Goal: Task Accomplishment & Management: Use online tool/utility

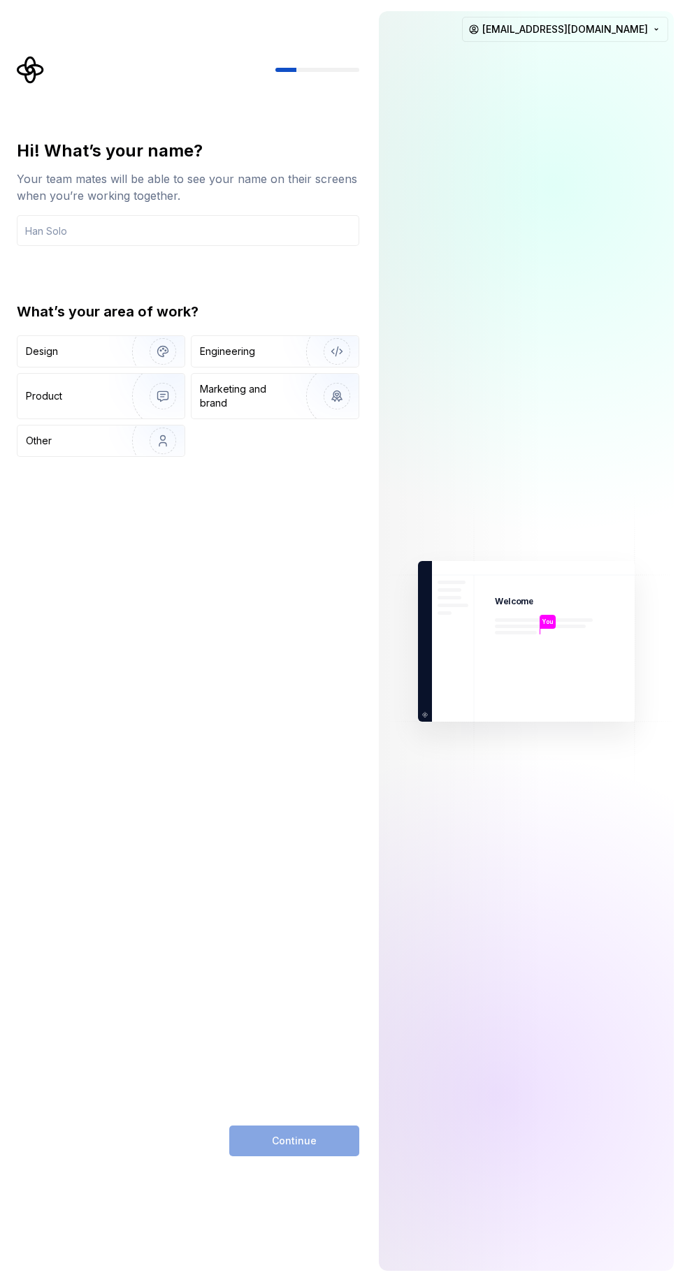
click at [189, 231] on input "text" at bounding box center [188, 230] width 342 height 31
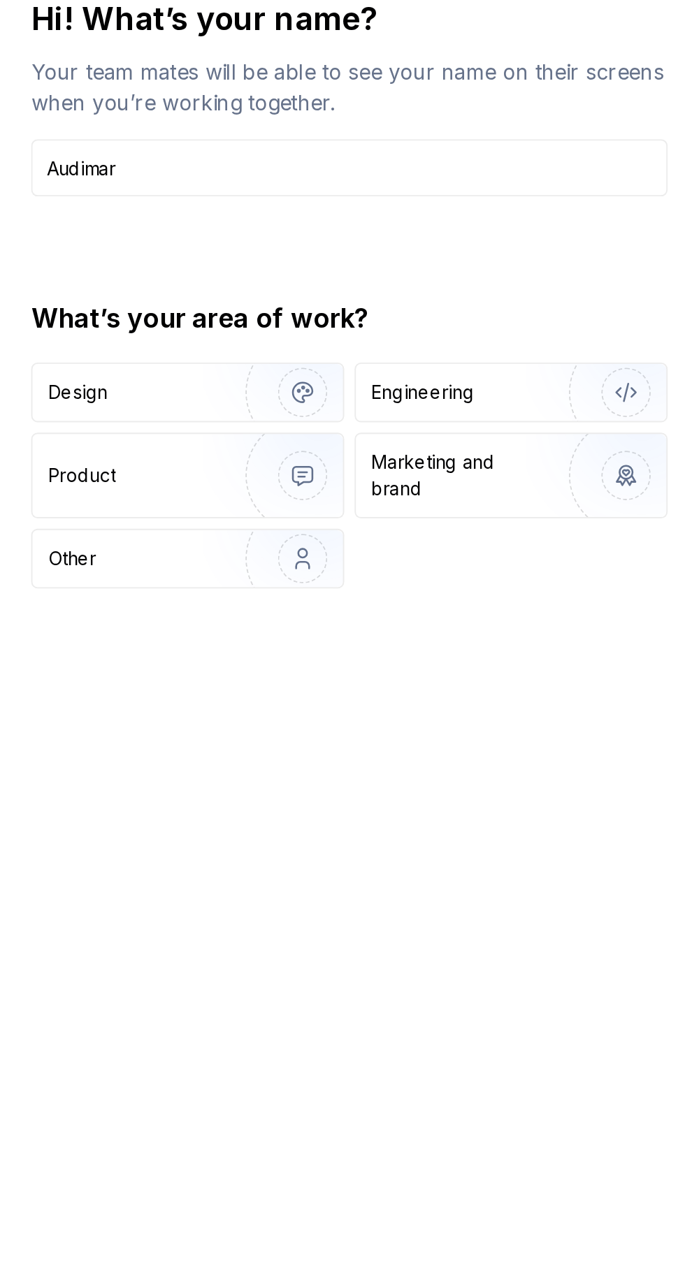
type input "Audimar"
click at [258, 452] on div "Design Engineering Product Marketing and brand Other" at bounding box center [188, 396] width 342 height 122
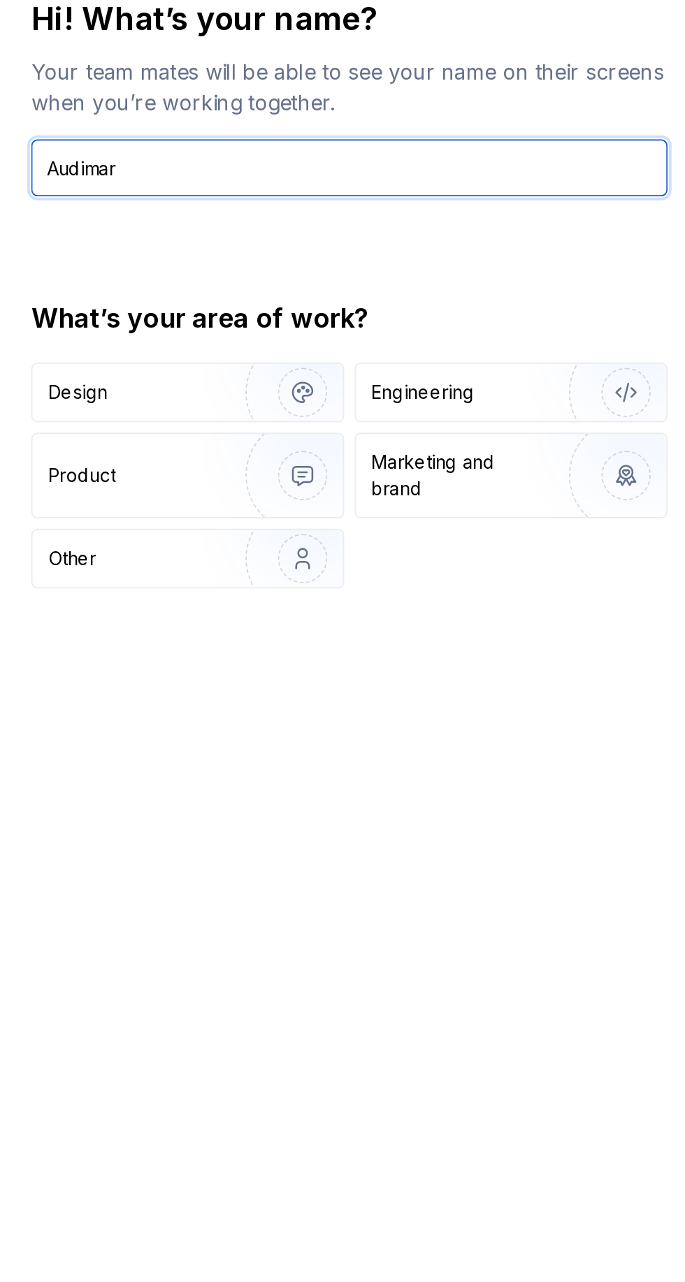
click at [249, 233] on input "Audimar" at bounding box center [188, 230] width 342 height 31
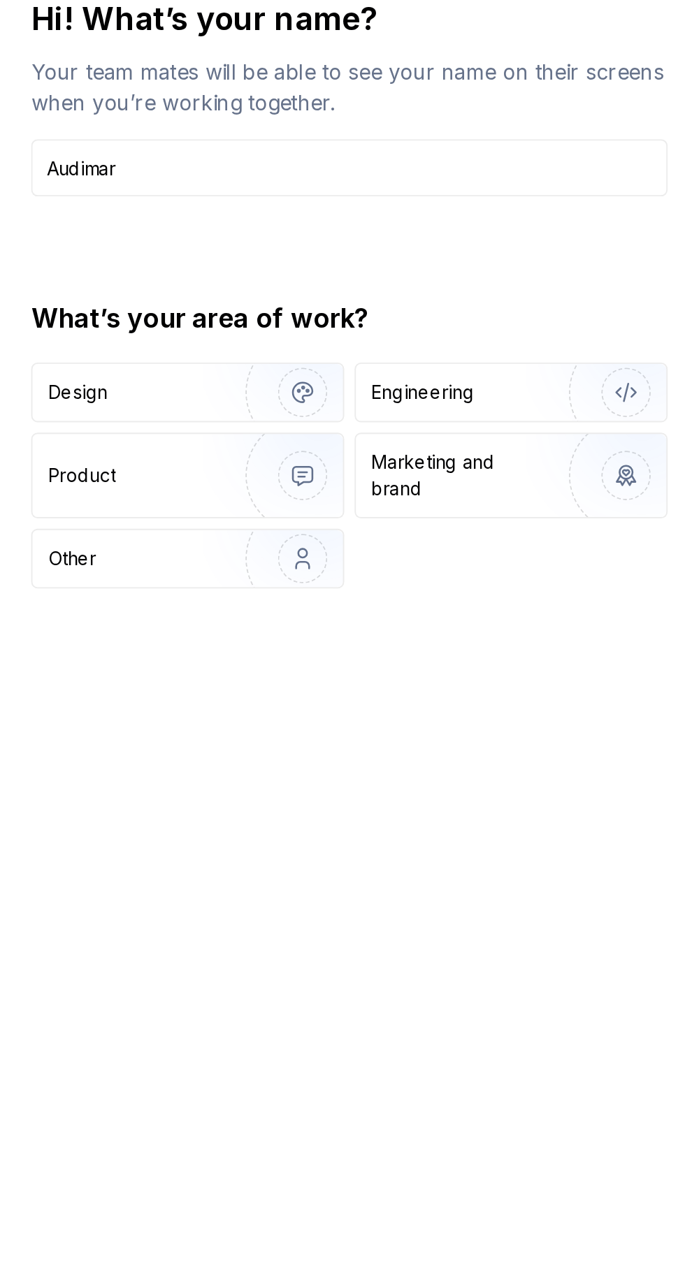
click at [256, 444] on div "Design Engineering Product Marketing and brand Other" at bounding box center [188, 396] width 342 height 122
click at [154, 410] on img "button" at bounding box center [153, 396] width 89 height 94
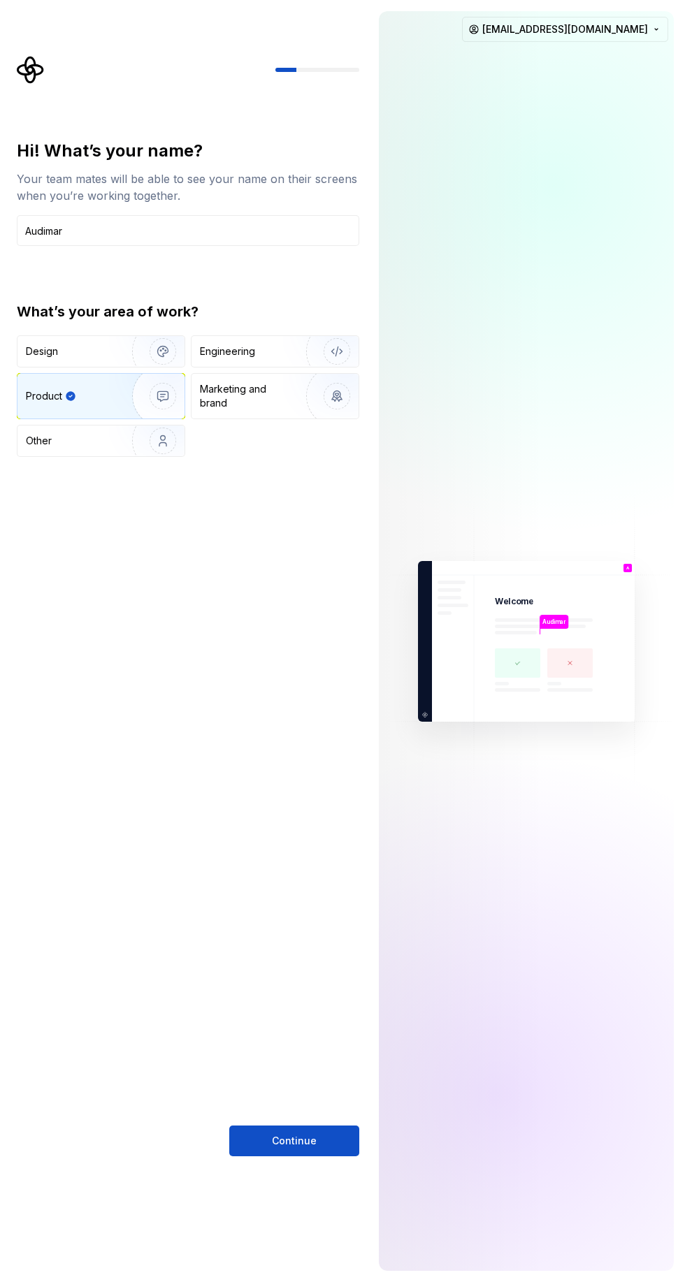
click at [319, 1127] on button "Continue" at bounding box center [294, 1141] width 130 height 31
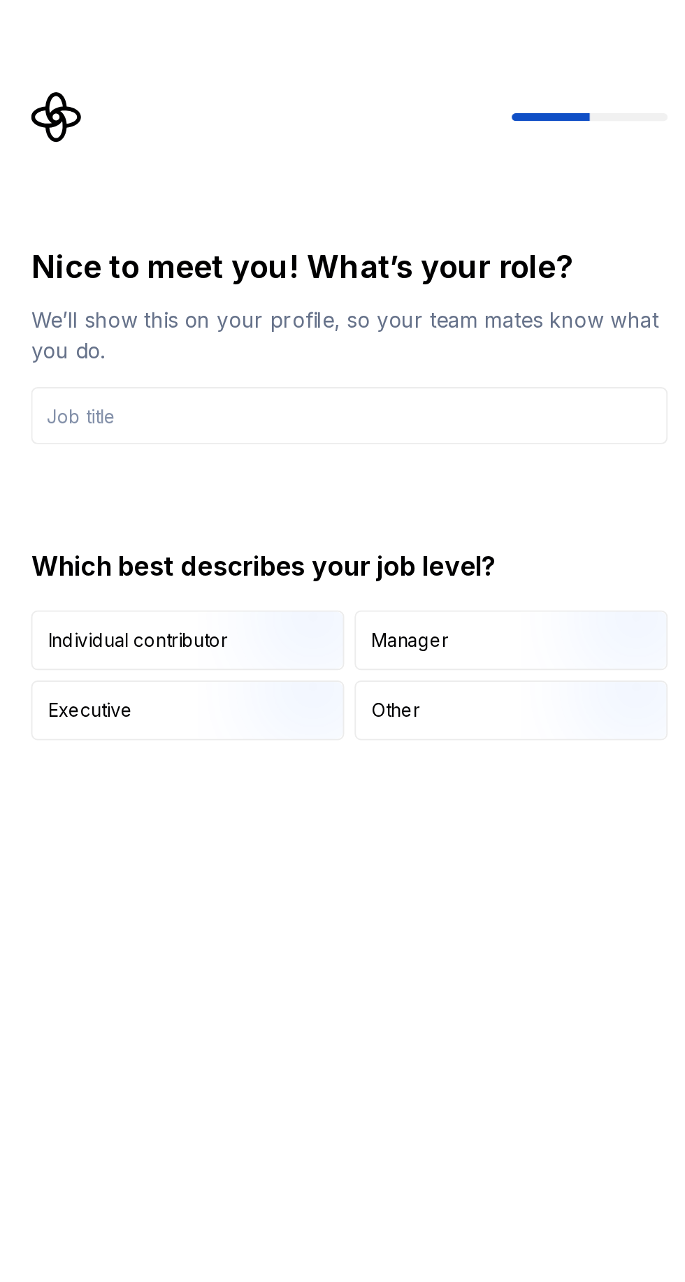
type input "Lo"
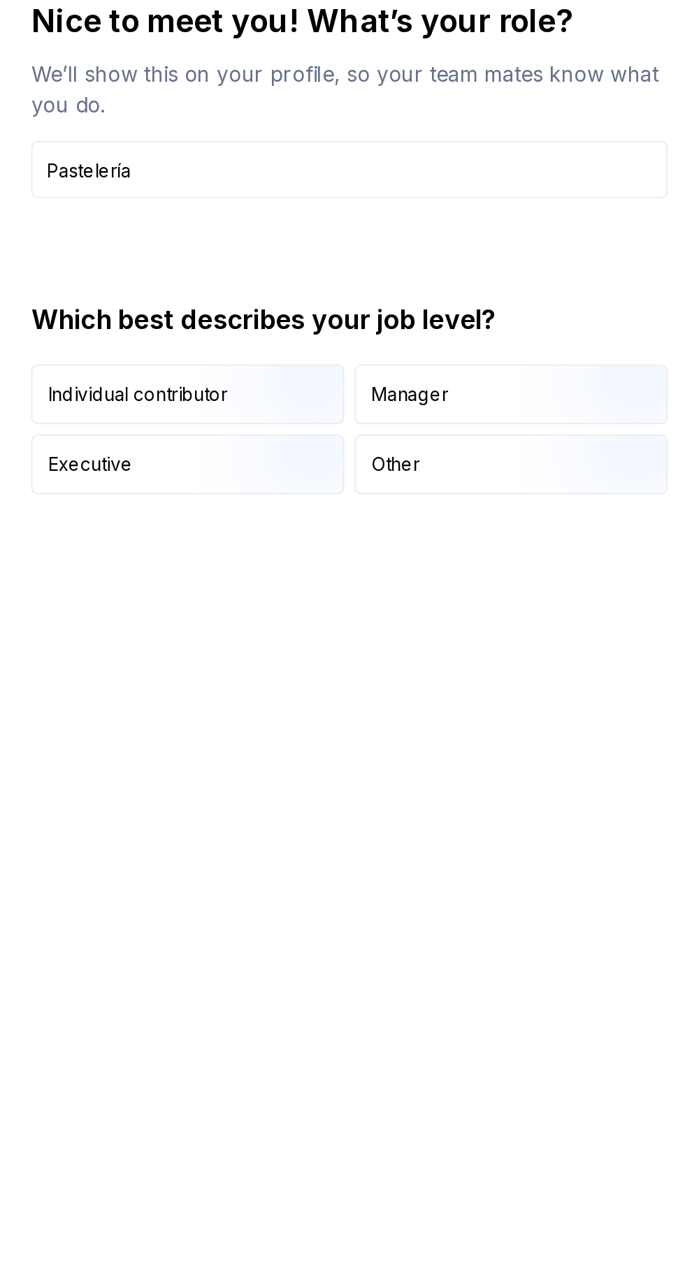
type input "Pastelería"
click at [170, 342] on img "button" at bounding box center [150, 369] width 89 height 94
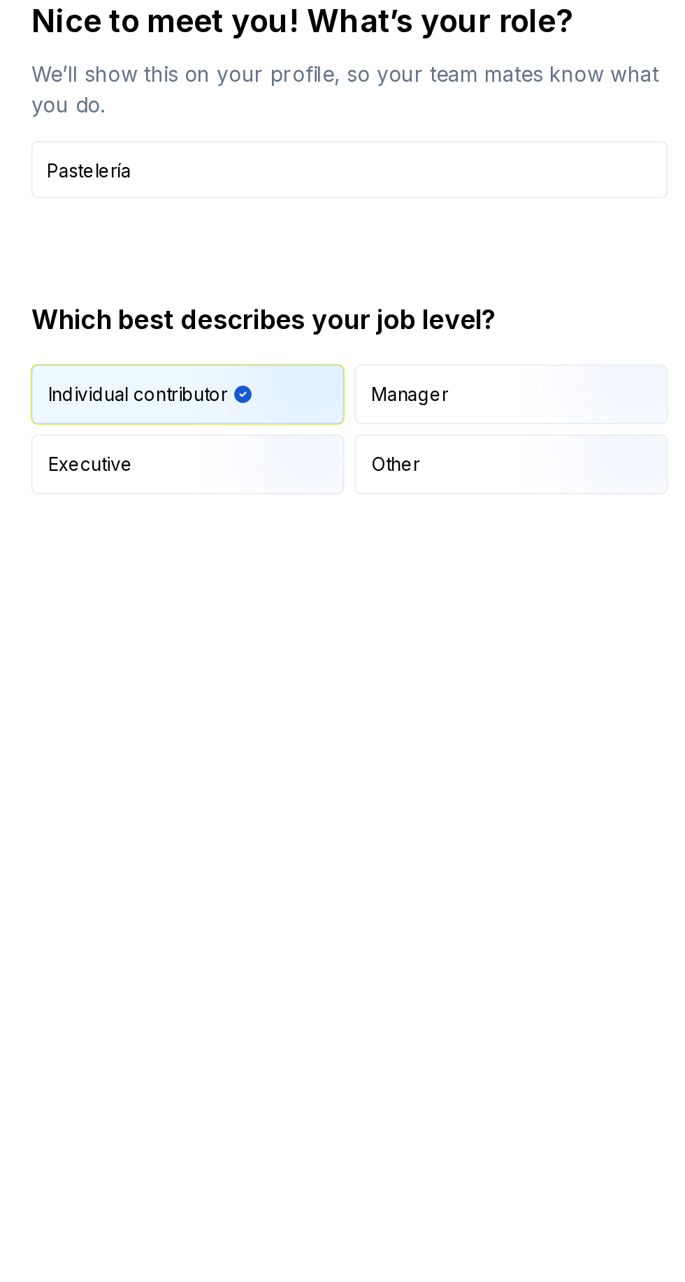
click at [305, 235] on input "Pastelería" at bounding box center [188, 230] width 342 height 31
click at [225, 613] on div "Nice to meet you! What’s your role? We’ll show this on your profile, so your te…" at bounding box center [188, 648] width 342 height 1017
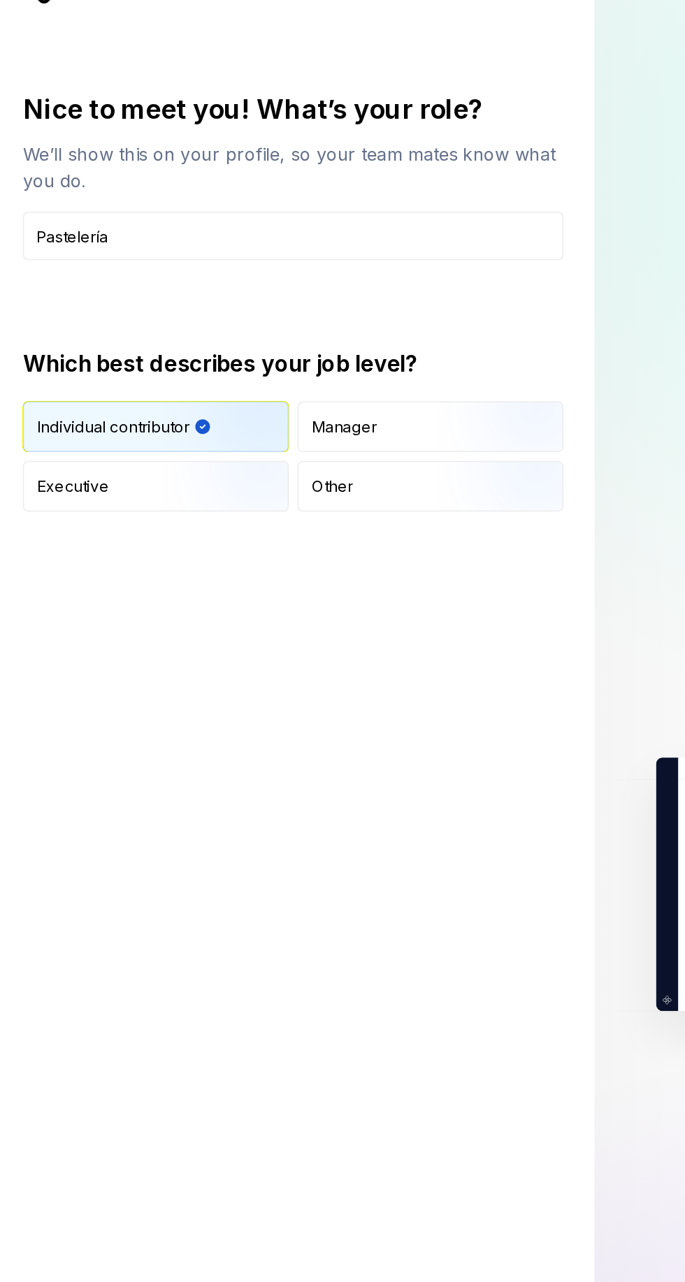
click at [349, 226] on input "Pastelería" at bounding box center [188, 230] width 342 height 31
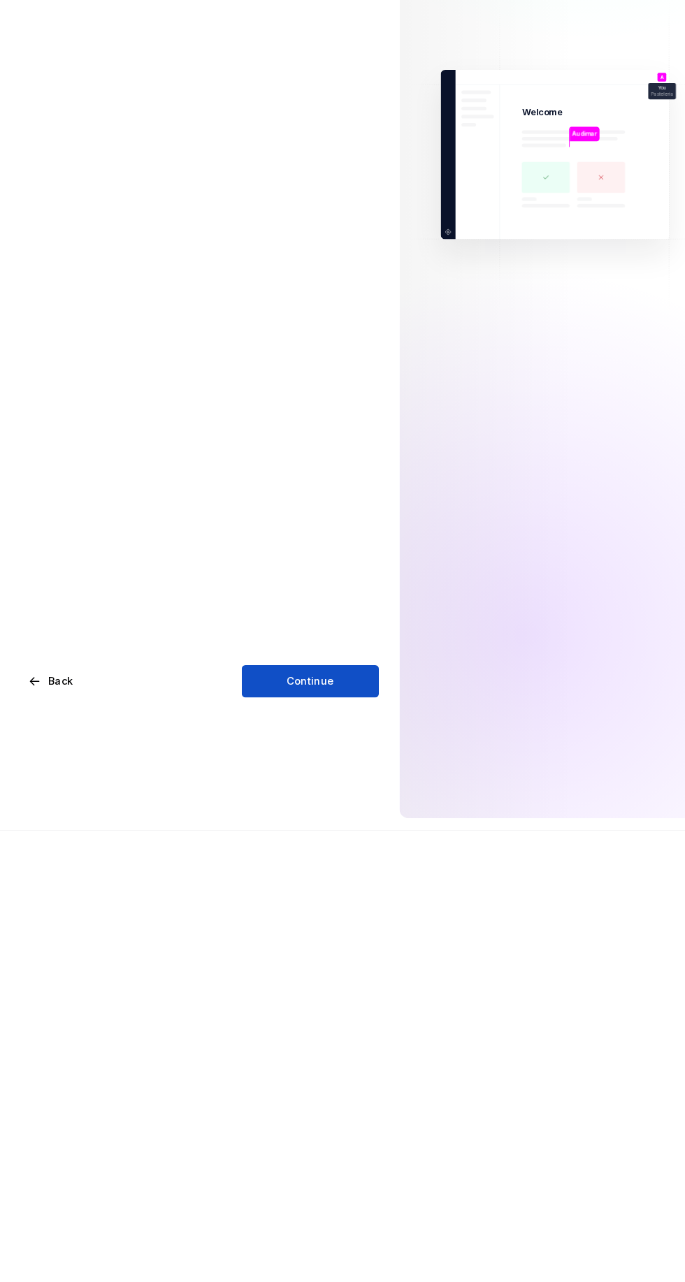
click at [291, 1133] on button "Continue" at bounding box center [294, 1141] width 130 height 31
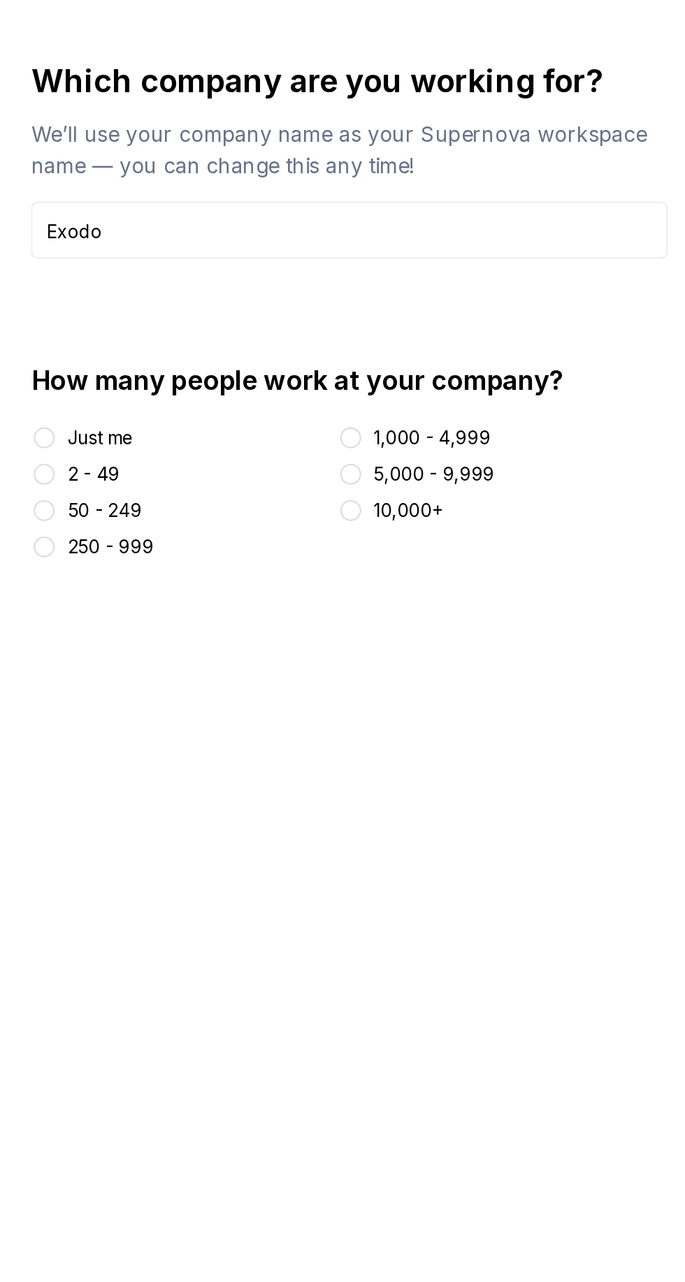
type input "Exodo"
click at [55, 365] on div "2 - 49" at bounding box center [50, 362] width 28 height 14
click at [29, 365] on button "2 - 49" at bounding box center [23, 361] width 11 height 11
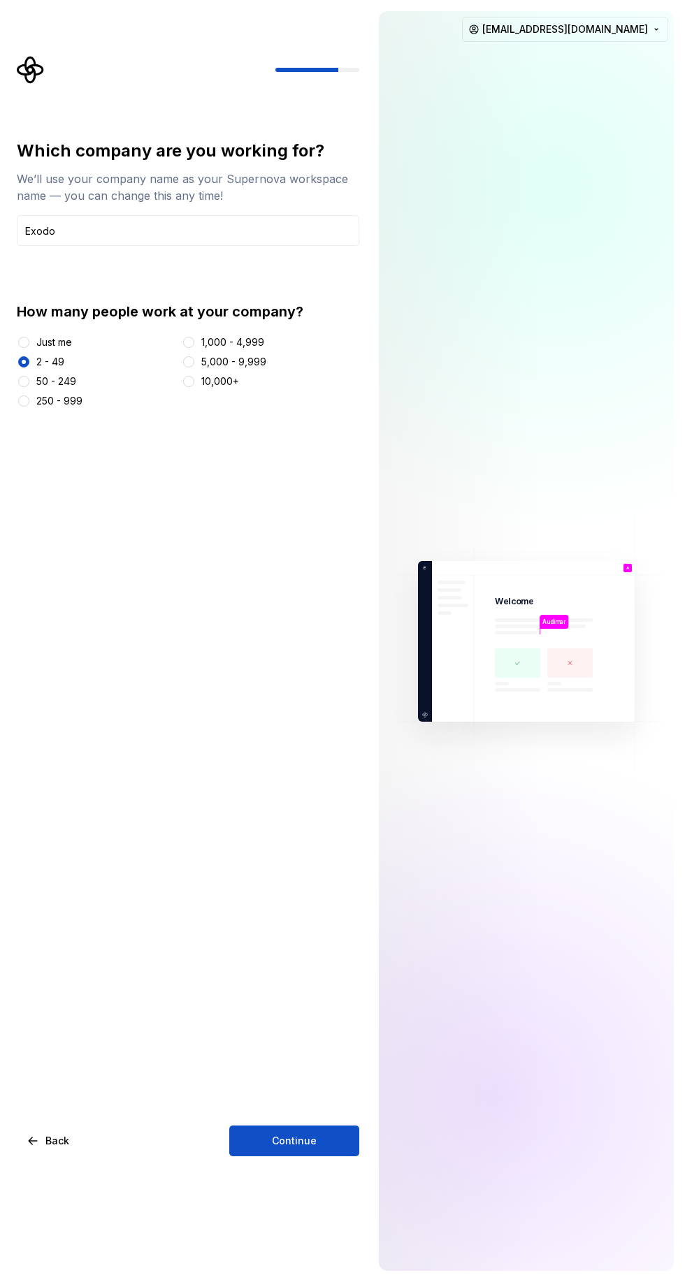
click at [320, 1126] on button "Continue" at bounding box center [294, 1141] width 130 height 31
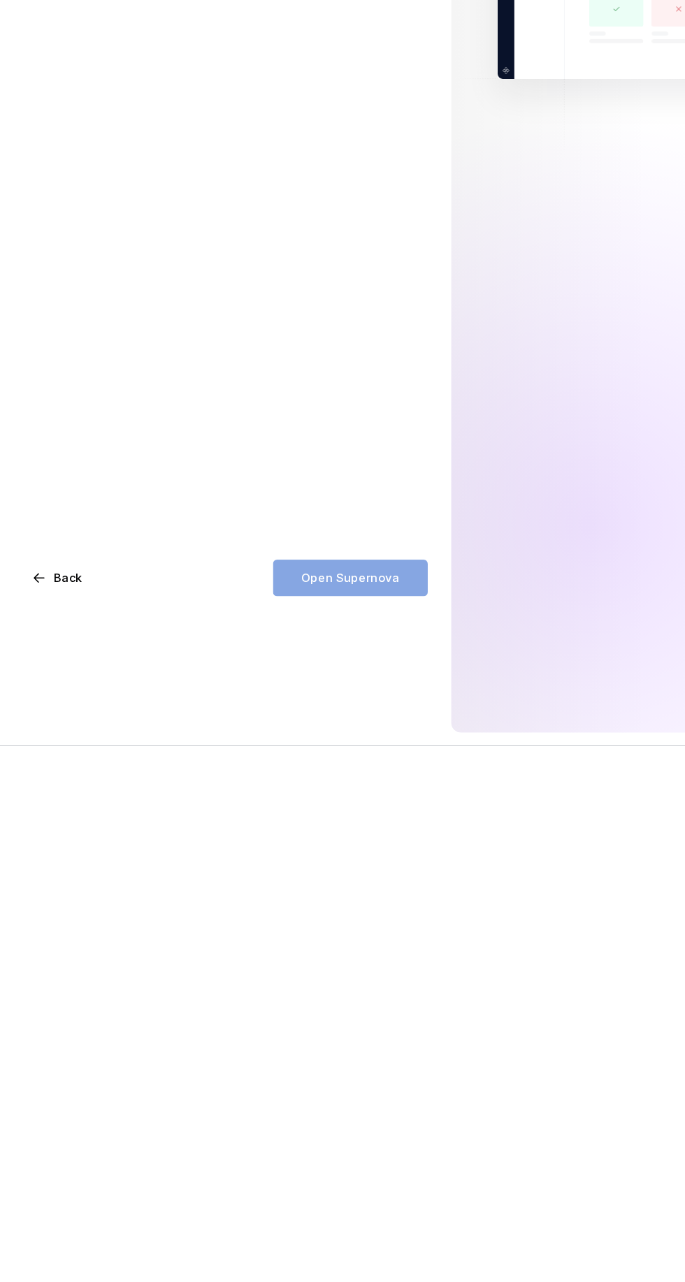
type input "Exodo"
click at [309, 1158] on div "What’s your design system called? We’ll use it as the name for your documentati…" at bounding box center [183, 641] width 367 height 1282
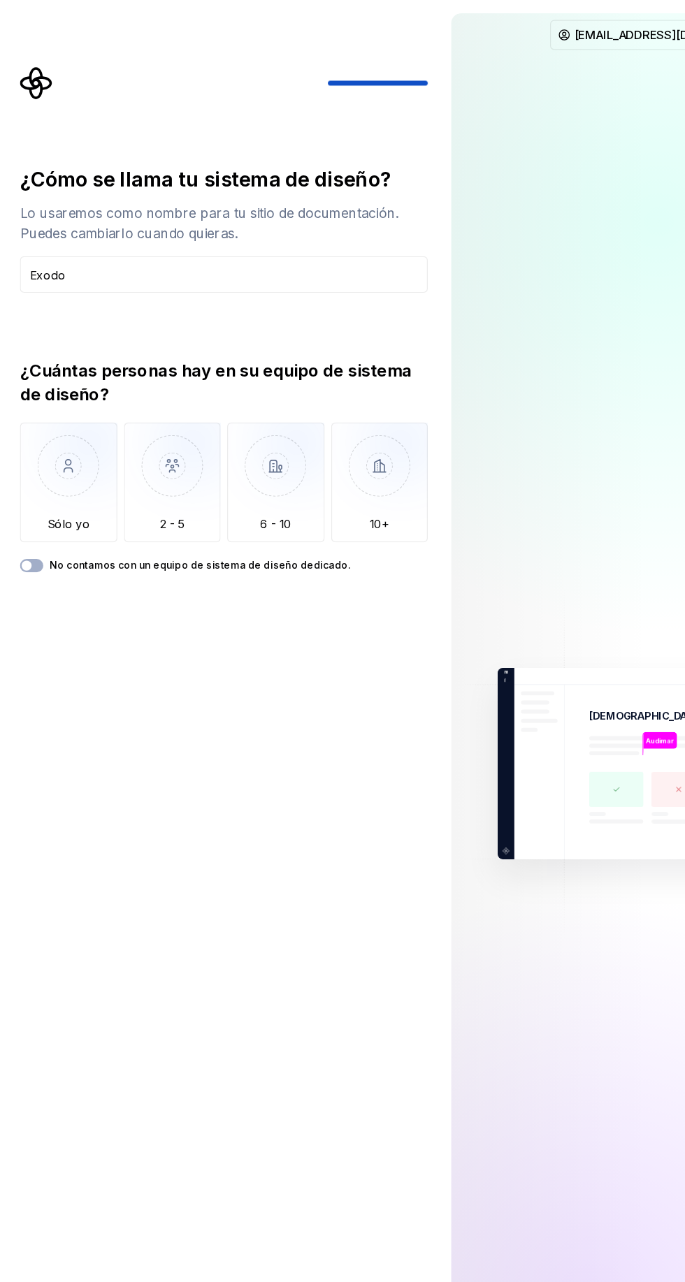
click at [321, 231] on input "Exodo" at bounding box center [188, 230] width 342 height 31
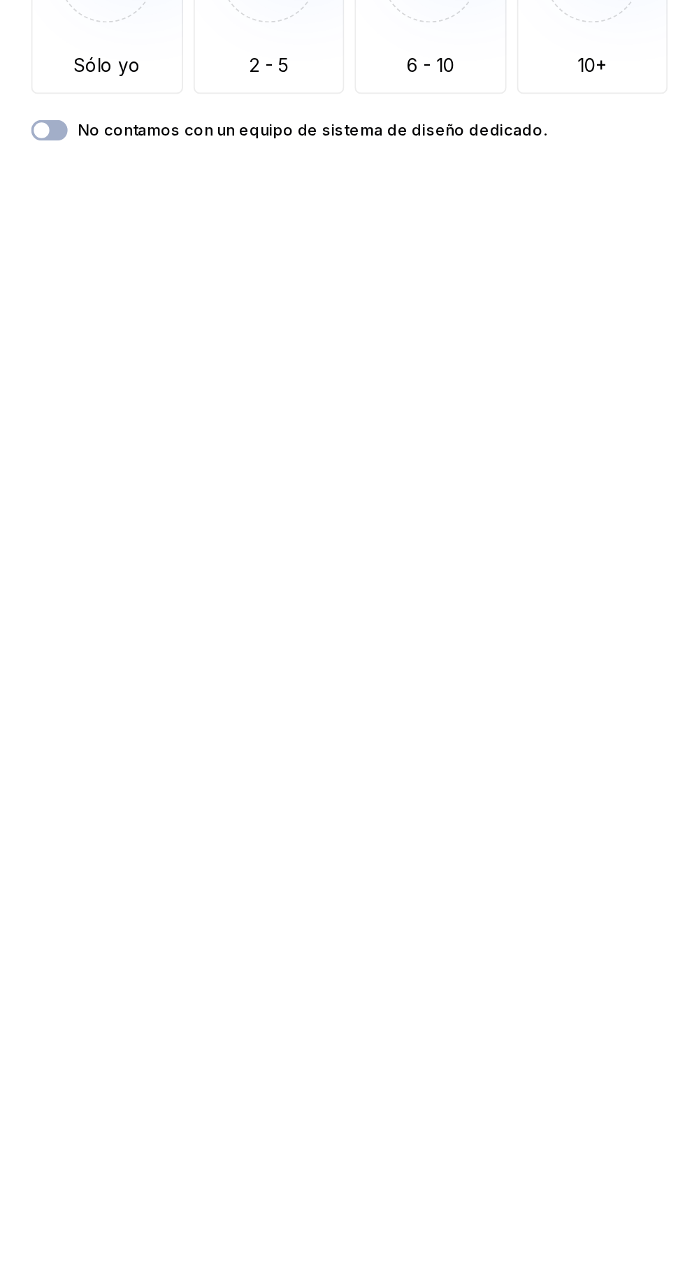
click at [43, 476] on font "No contamos con un equipo de sistema de diseño dedicado." at bounding box center [168, 474] width 252 height 10
click at [36, 476] on button "No contamos con un equipo de sistema de diseño dedicado." at bounding box center [27, 474] width 20 height 11
click at [292, 506] on div "¿Cómo se llama tu sistema de diseño? Lo usaremos como nombre para tu sitio de d…" at bounding box center [188, 648] width 342 height 1017
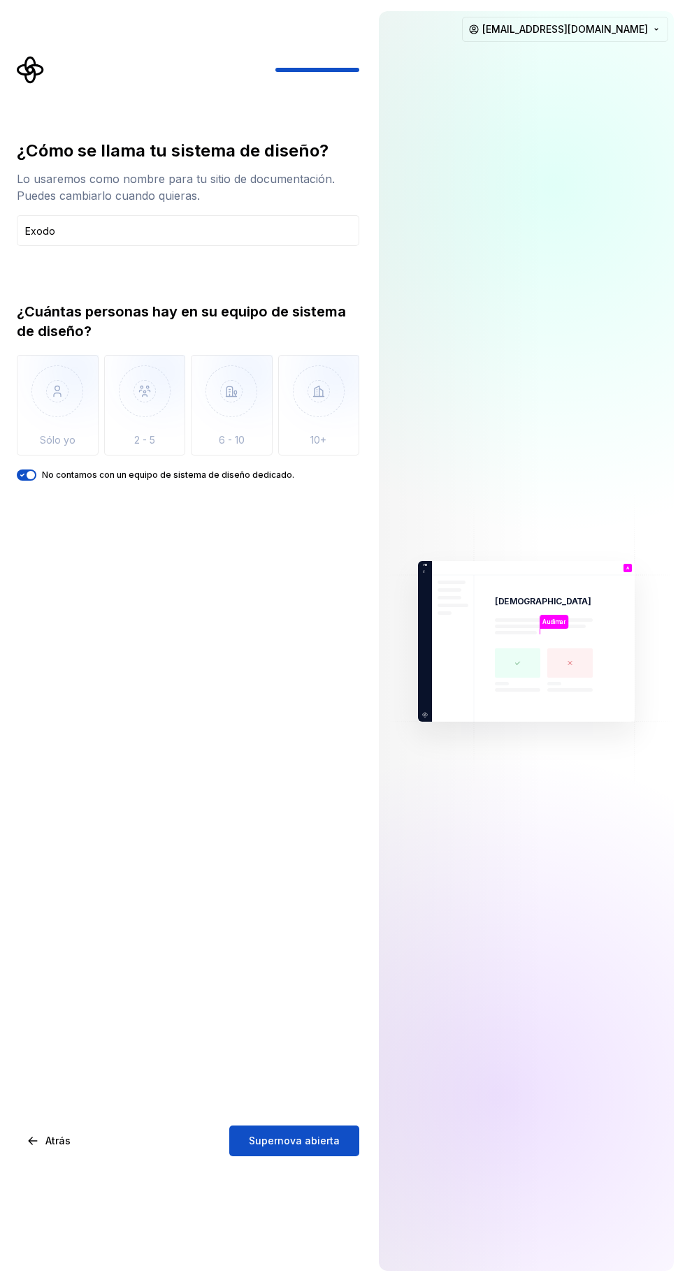
click at [296, 1146] on font "Supernova abierta" at bounding box center [294, 1141] width 91 height 12
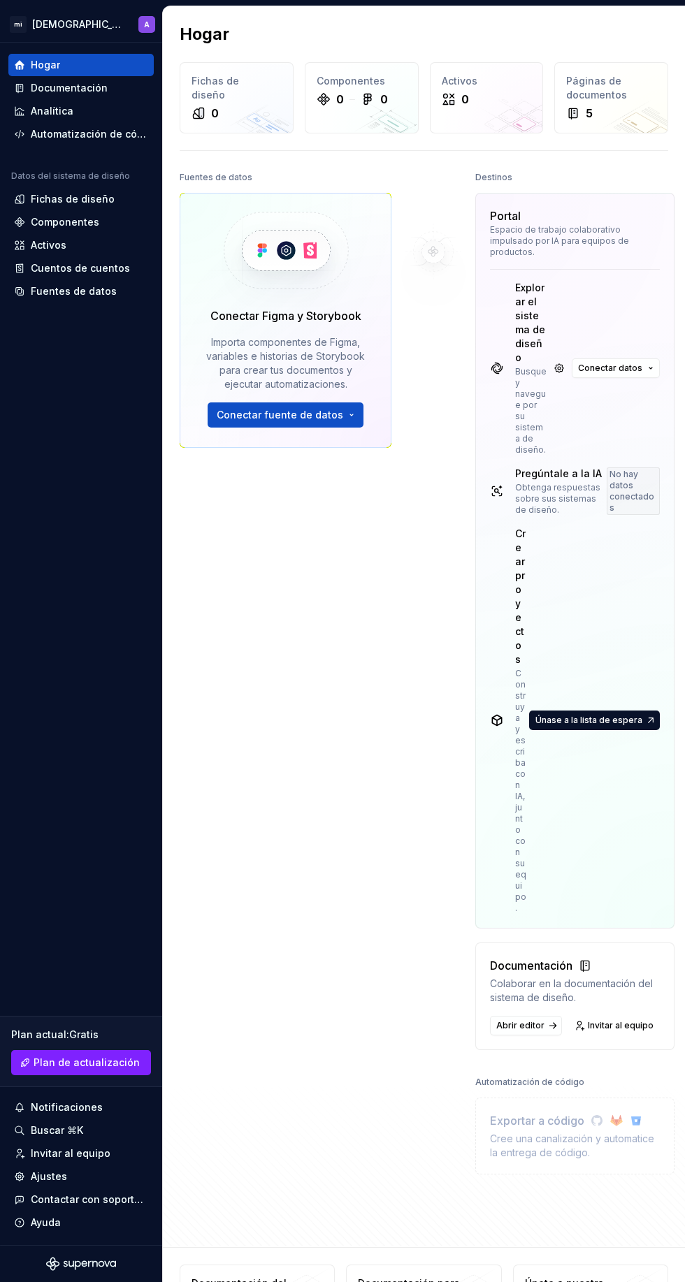
click at [46, 191] on div "Fichas de diseño" at bounding box center [80, 199] width 145 height 22
click at [221, 752] on div "Fuentes de datos Conectar Figma y Storybook Importa componentes de Figma, varia…" at bounding box center [286, 552] width 212 height 769
click at [233, 780] on div "Fuentes de datos Conectar Figma y Storybook Importa componentes de Figma, varia…" at bounding box center [286, 552] width 212 height 769
click at [259, 832] on div "Fuentes de datos Conectar Figma y Storybook Importa componentes de Figma, varia…" at bounding box center [286, 552] width 212 height 769
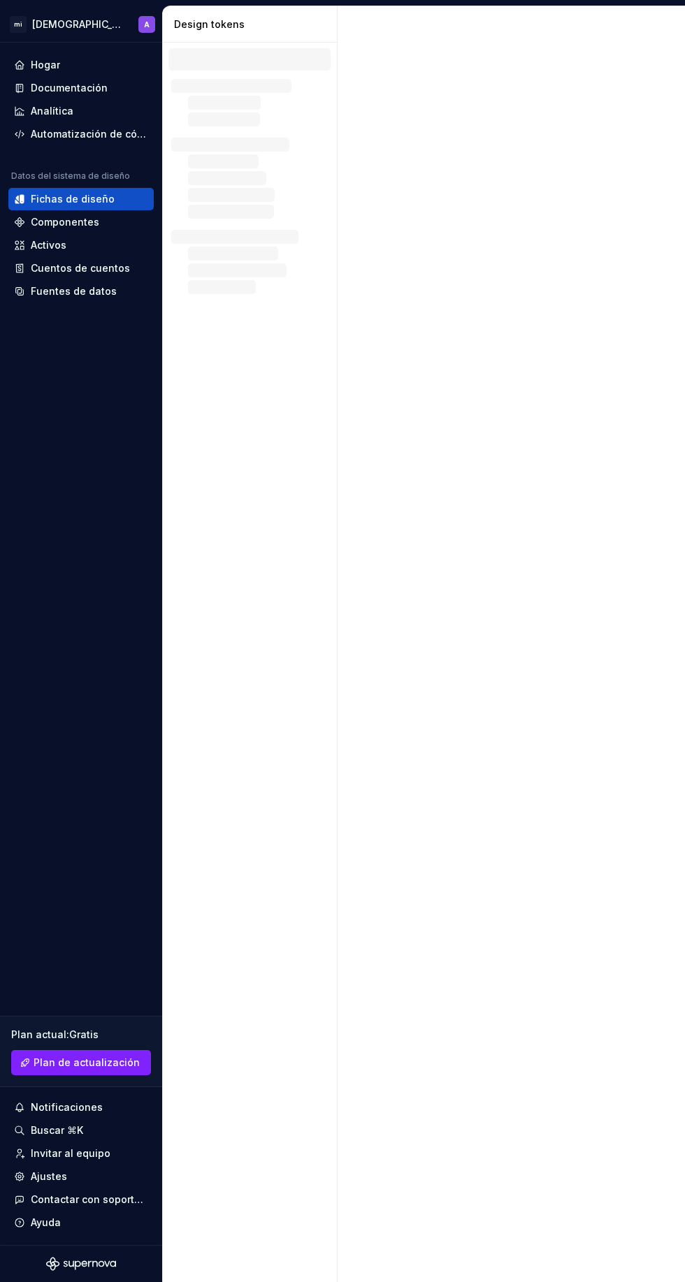
click at [199, 216] on div at bounding box center [249, 186] width 157 height 64
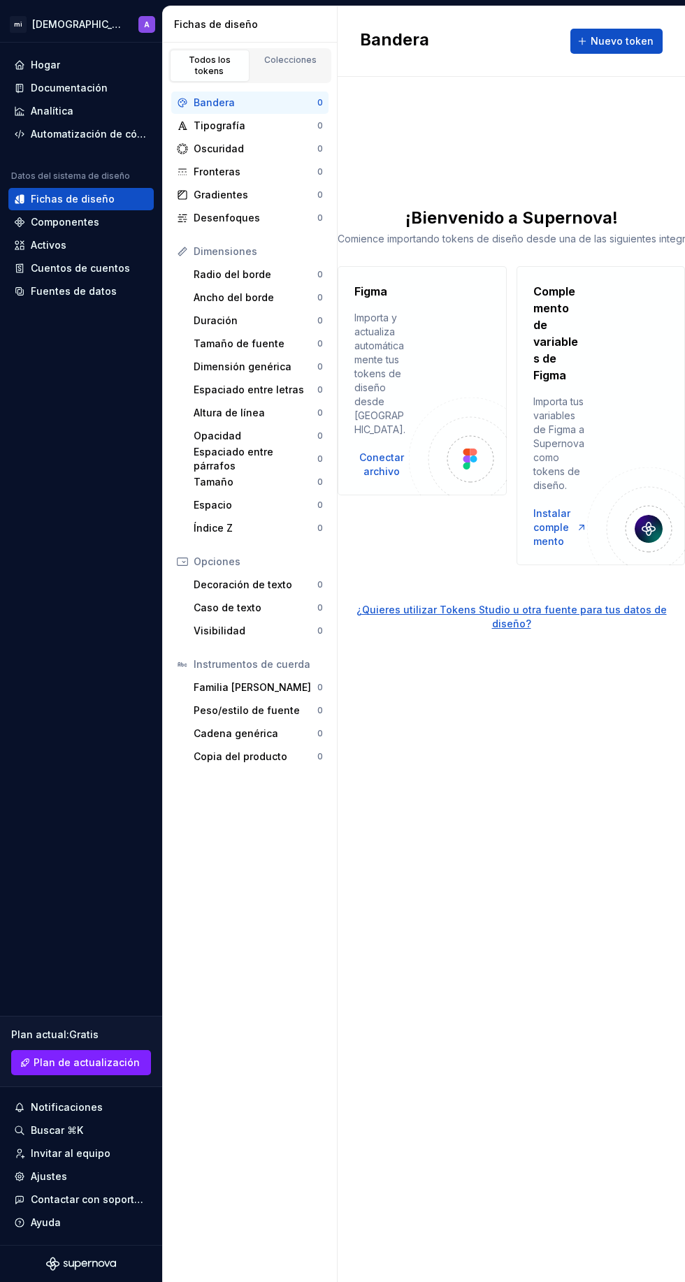
click at [96, 130] on font "Automatización de código" at bounding box center [95, 134] width 128 height 12
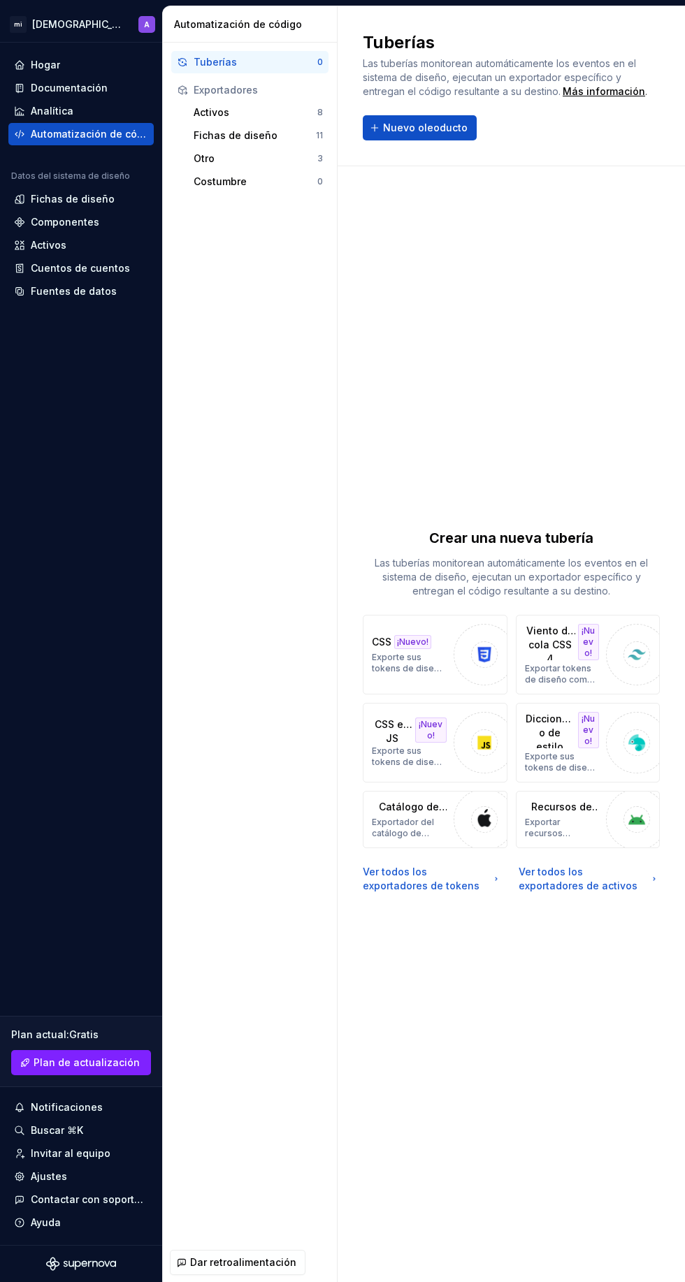
click at [72, 222] on font "Componentes" at bounding box center [65, 222] width 68 height 12
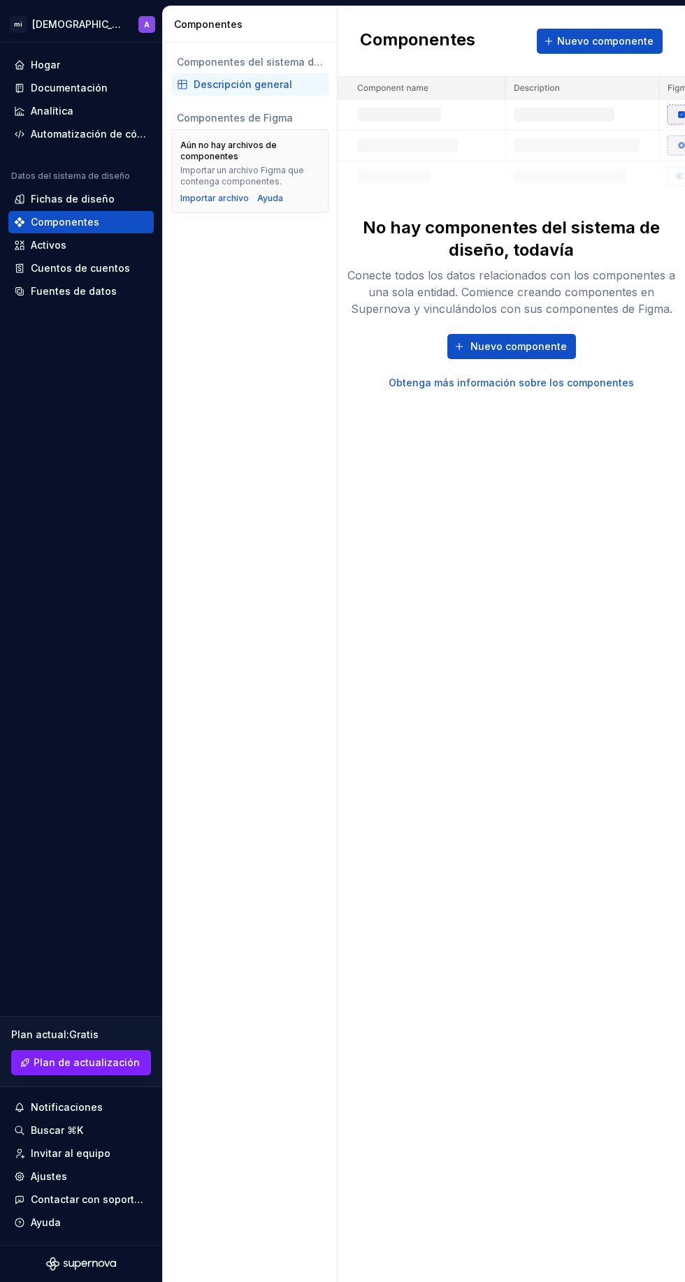
click at [46, 25] on html "Texto original Valora esta traducción Tu opinión servirá para ayudar a mejorar …" at bounding box center [342, 641] width 685 height 1282
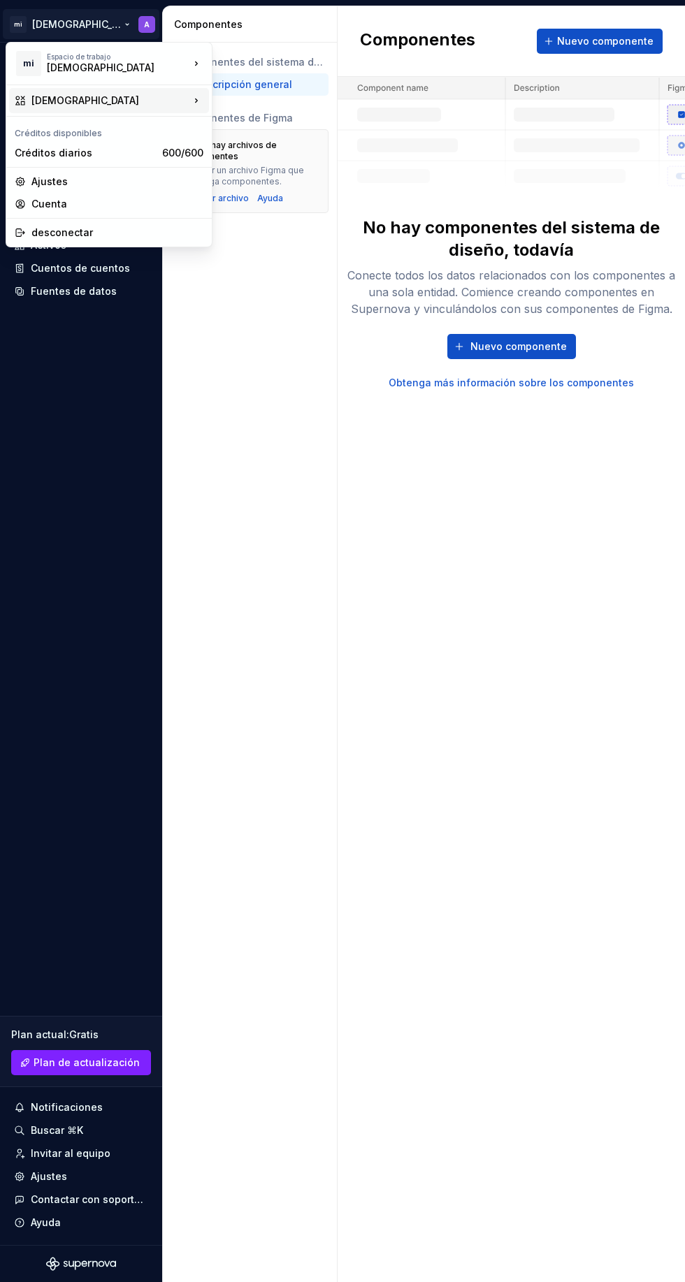
click at [140, 94] on div "Éxodo" at bounding box center [110, 101] width 158 height 14
click at [369, 623] on html "Texto original Valora esta traducción Tu opinión servirá para ayudar a mejorar …" at bounding box center [342, 641] width 685 height 1282
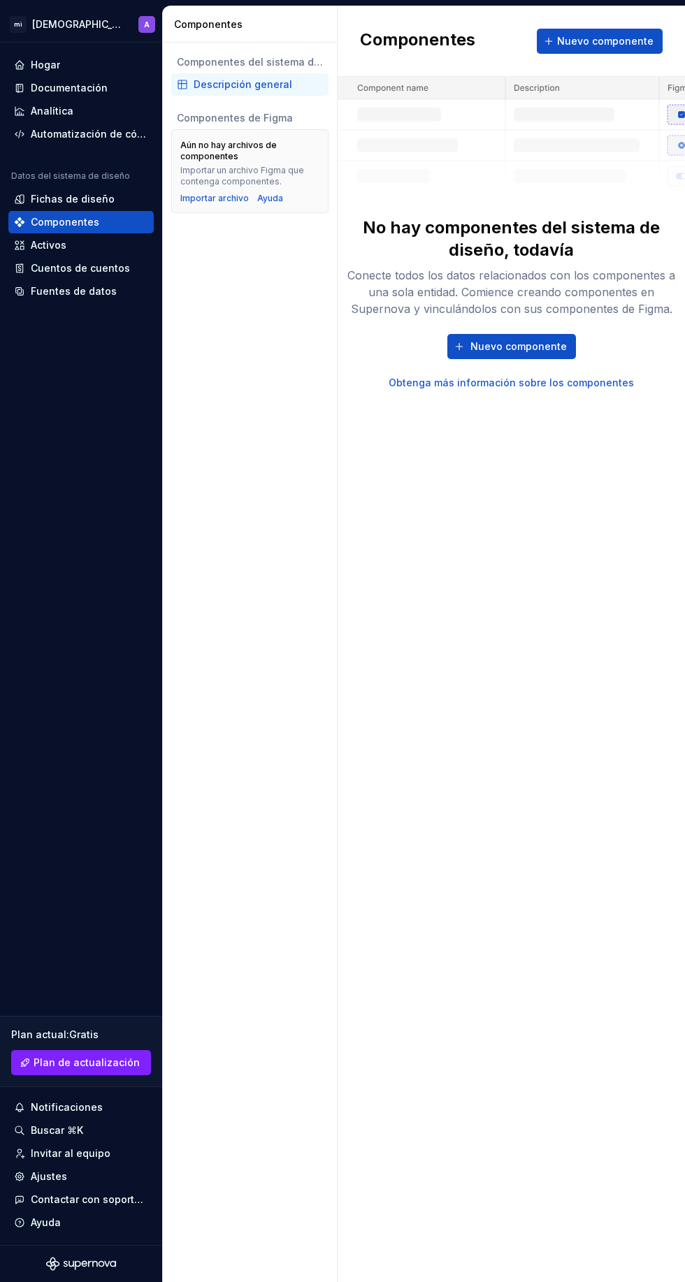
click at [416, 497] on div "Componentes Nuevo componente No hay componentes del sistema de diseño, todavía …" at bounding box center [510, 644] width 347 height 1276
click at [75, 10] on html "Texto original Valora esta traducción Tu opinión servirá para ayudar a mejorar …" at bounding box center [342, 641] width 685 height 1282
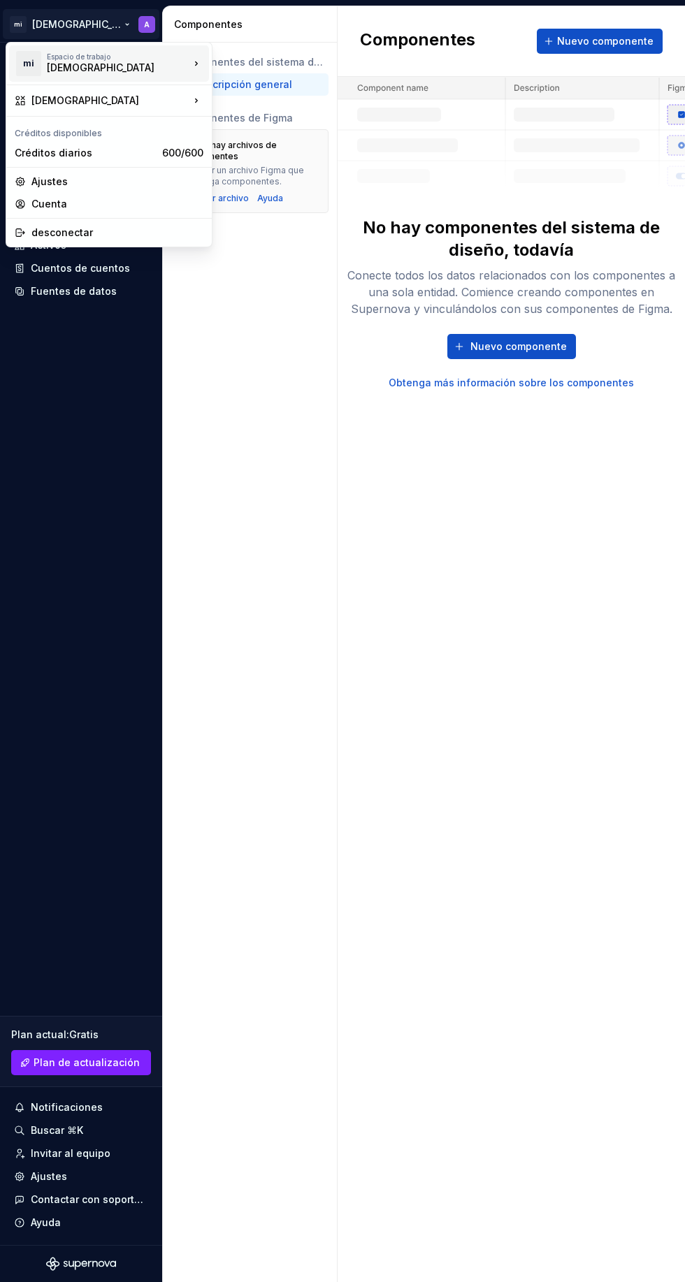
click at [45, 73] on div "mi Espacio de trabajo Éxodo" at bounding box center [102, 63] width 175 height 36
click at [67, 71] on font "Éxodo" at bounding box center [101, 67] width 108 height 12
click at [54, 64] on font "Éxodo" at bounding box center [101, 67] width 108 height 12
click at [354, 548] on html "Texto original Valora esta traducción Tu opinión servirá para ayudar a mejorar …" at bounding box center [342, 641] width 685 height 1282
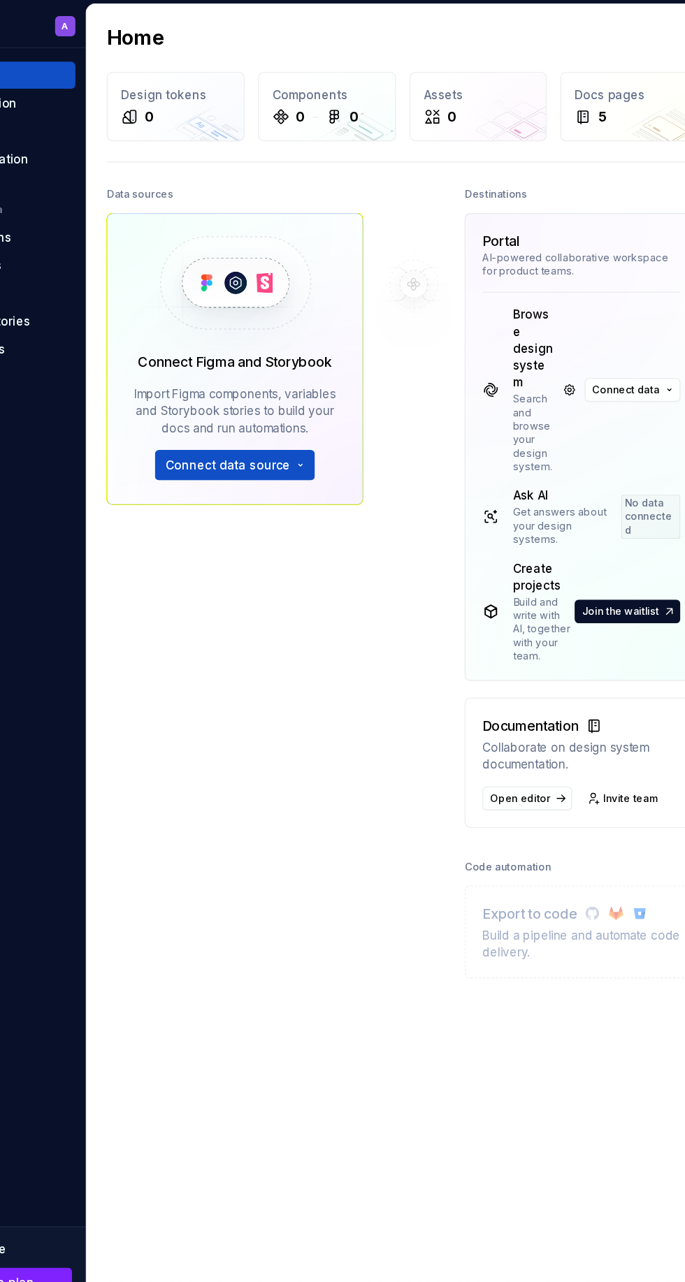
click at [504, 660] on div "Destinations Portal AI-powered collaborative workspace for product teams. Brows…" at bounding box center [571, 538] width 193 height 769
click at [329, 394] on button "Connect data source" at bounding box center [285, 386] width 132 height 25
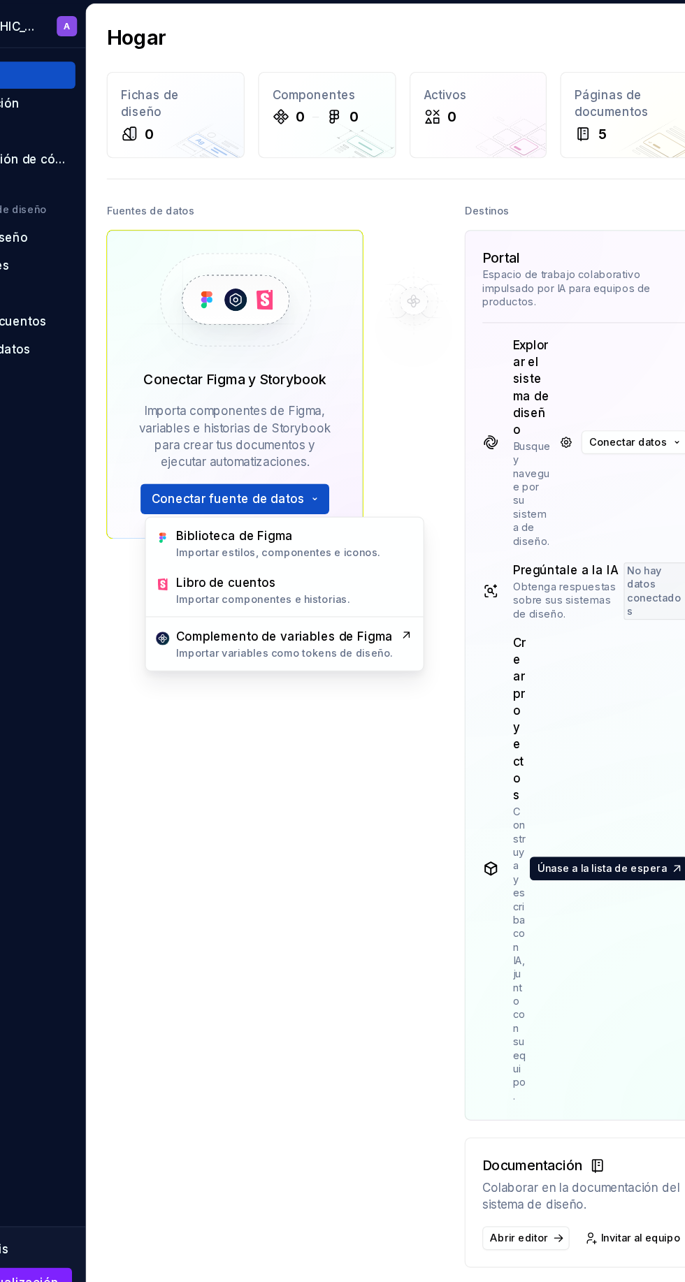
click at [424, 734] on div at bounding box center [433, 671] width 84 height 1007
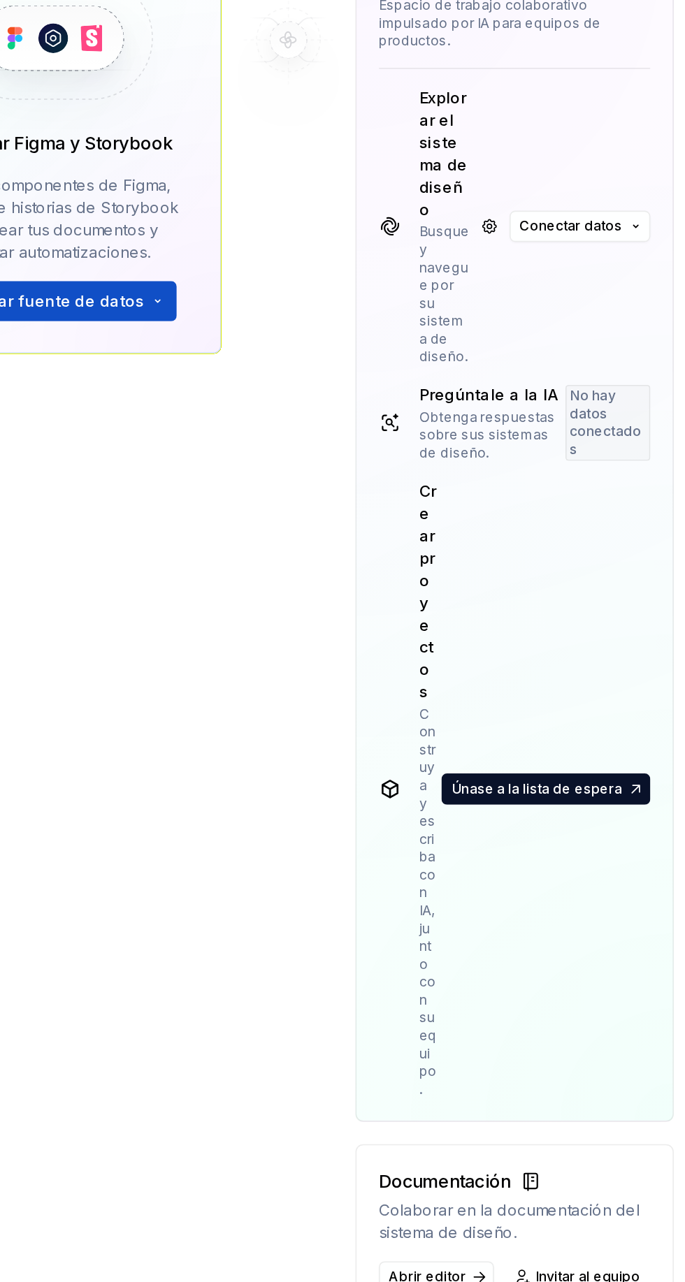
scroll to position [34, 0]
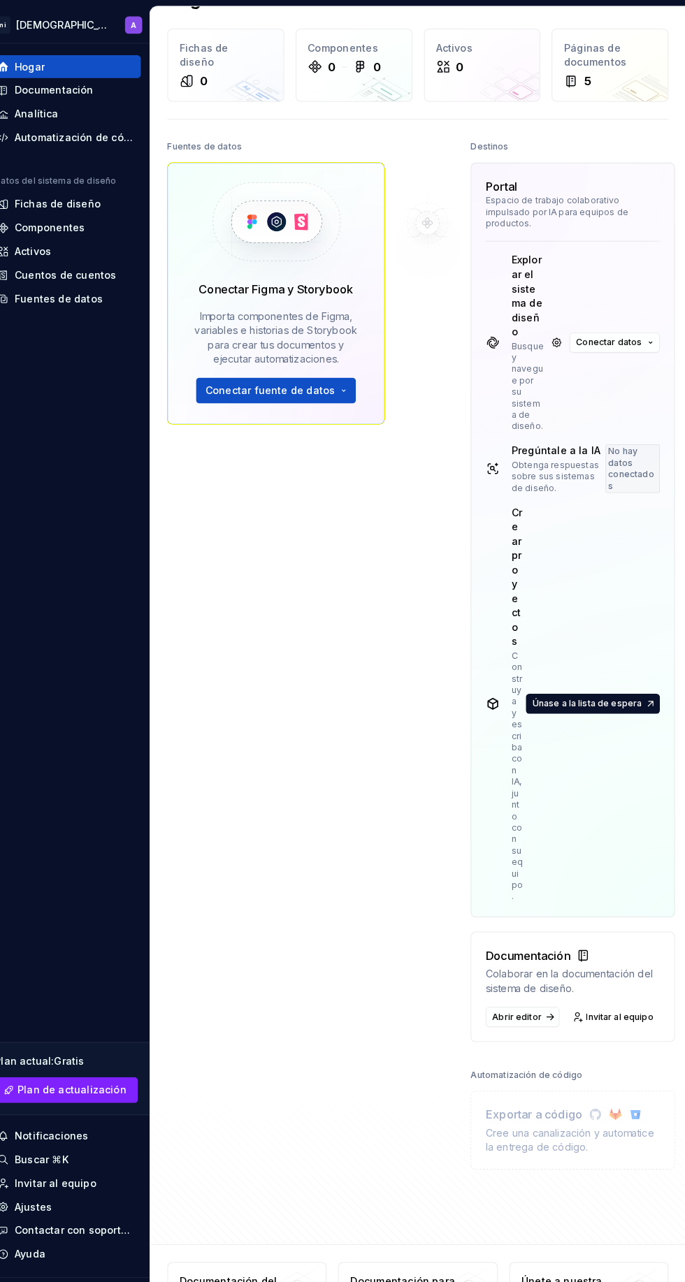
click at [236, 632] on div "Fuentes de datos Conectar Figma y Storybook Importa componentes de Figma, varia…" at bounding box center [286, 517] width 212 height 769
click at [90, 514] on div "Hogar Documentación Analítica Automatización de código Datos del sistema de dis…" at bounding box center [81, 644] width 162 height 1202
click at [89, 514] on div "Hogar Documentación Analítica Automatización de código Datos del sistema de dis…" at bounding box center [81, 644] width 162 height 1202
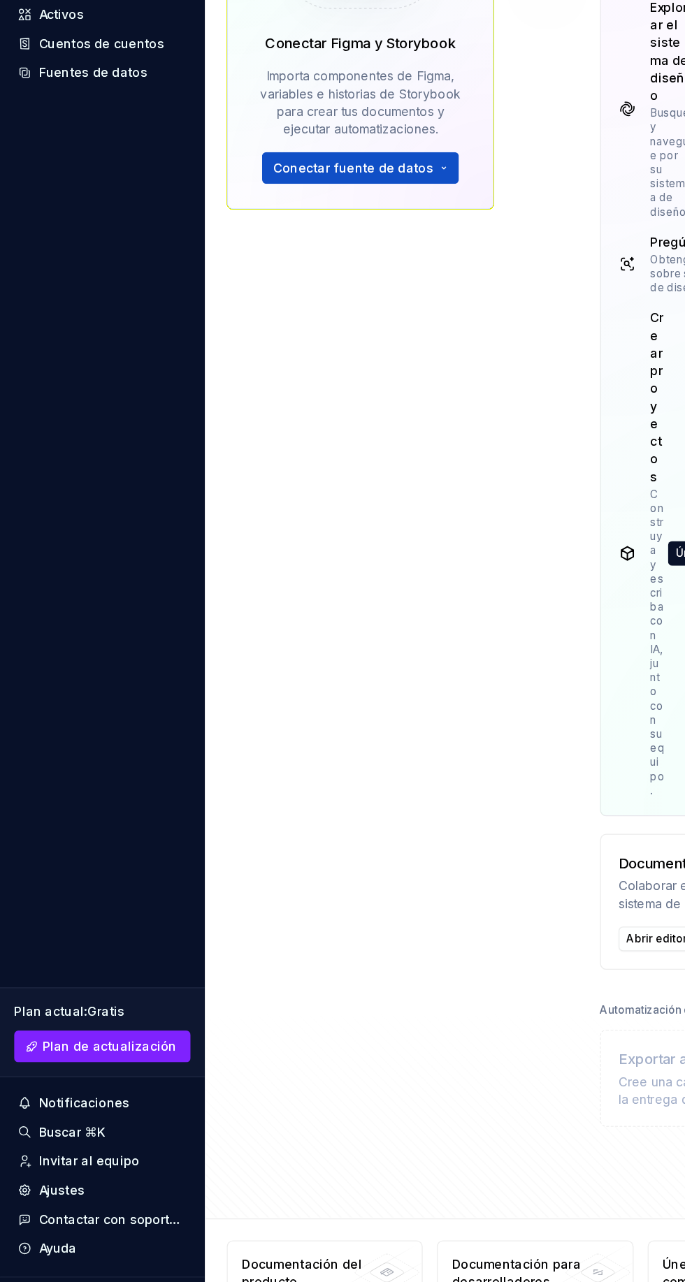
scroll to position [0, 0]
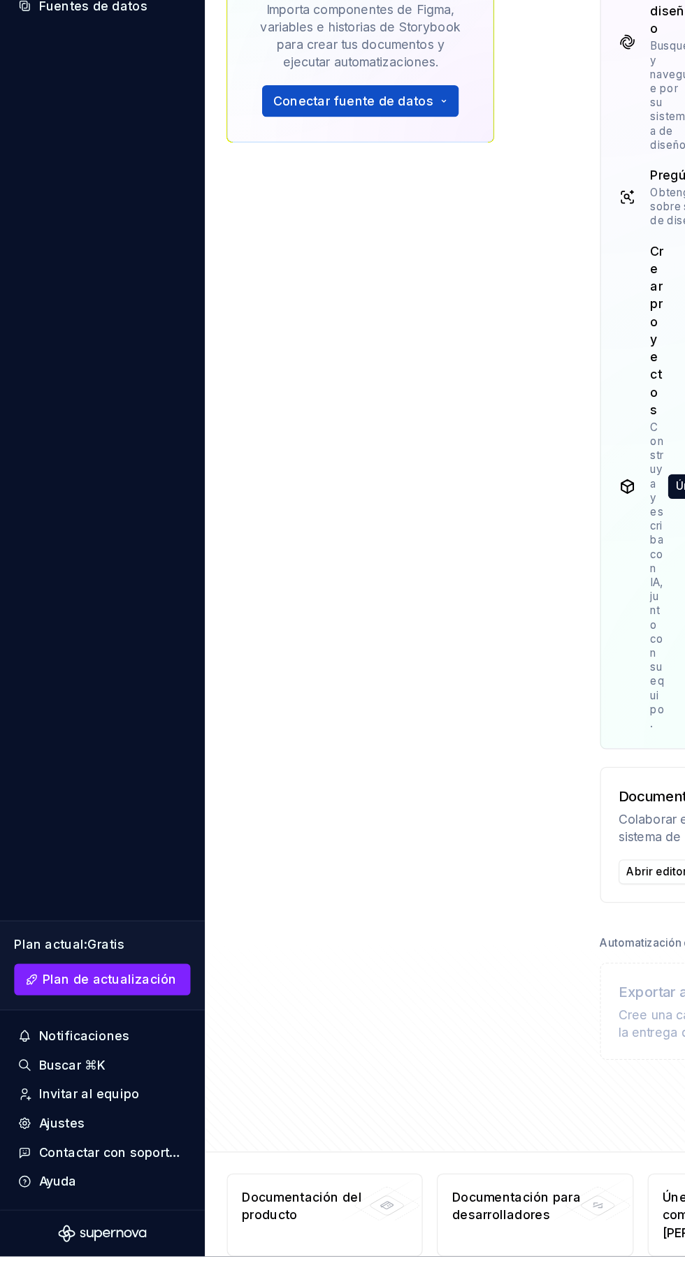
click at [92, 1264] on icon "Logotipo de Supernova" at bounding box center [81, 1264] width 70 height 14
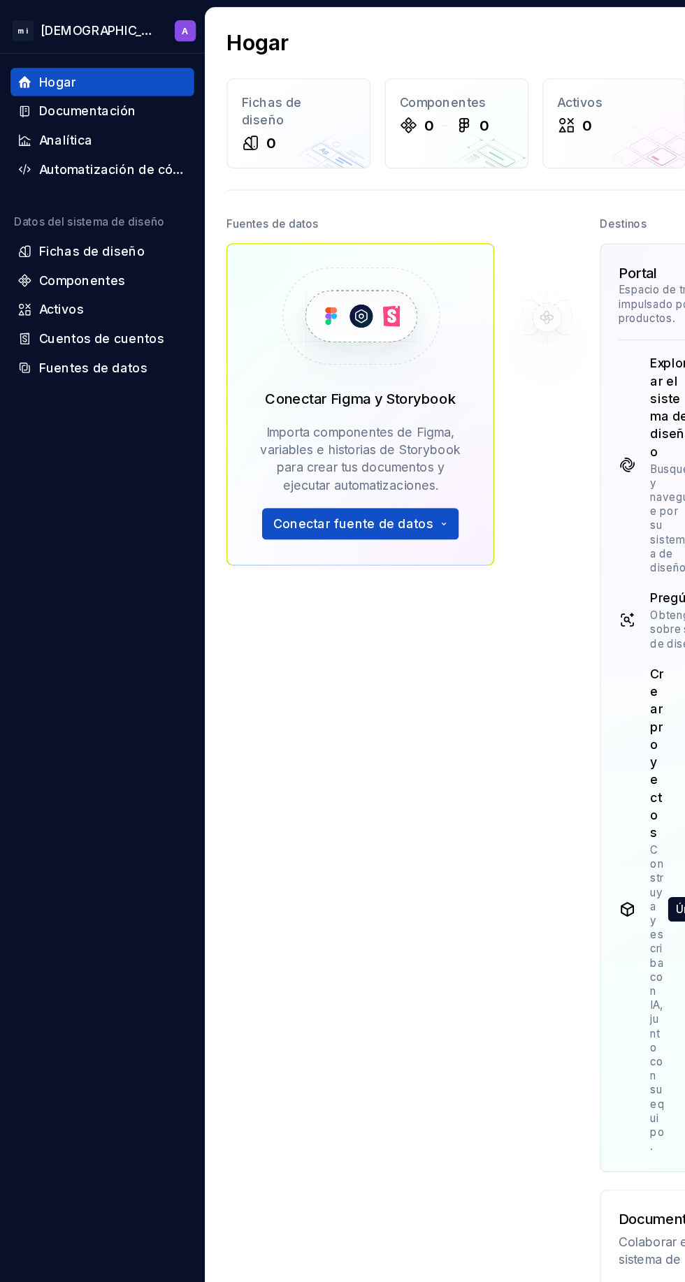
click at [117, 138] on font "Automatización de código" at bounding box center [95, 134] width 128 height 12
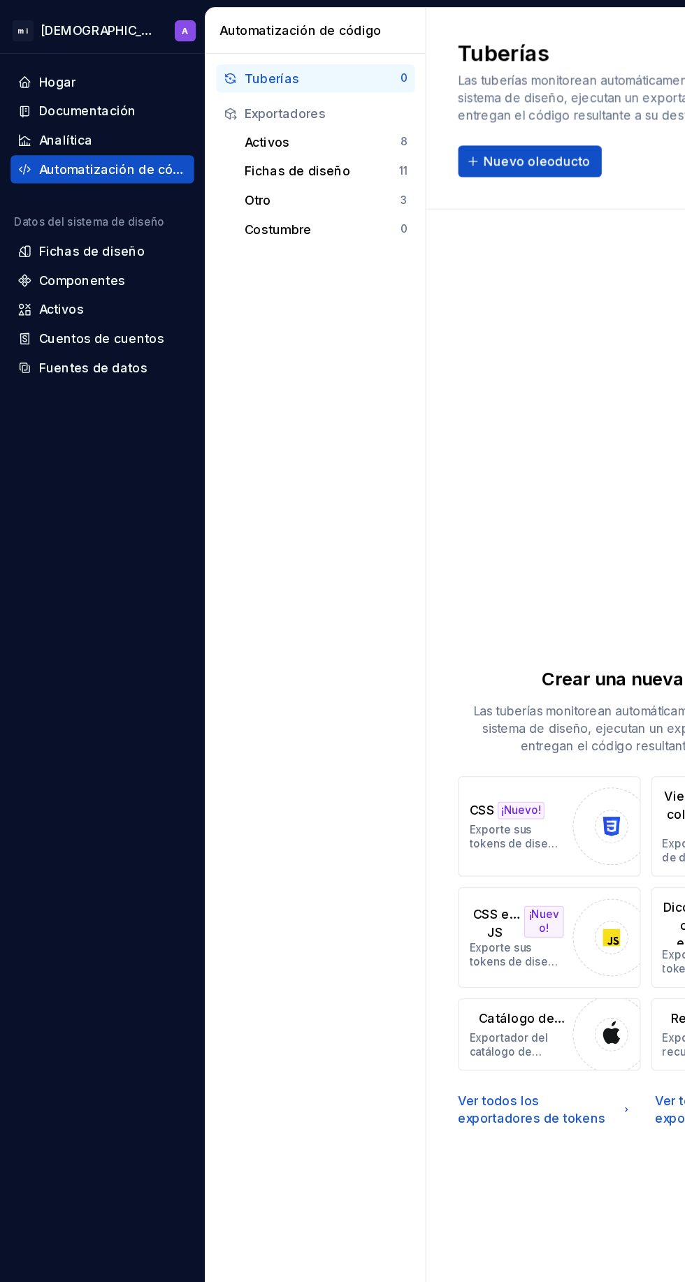
click at [51, 225] on font "Componentes" at bounding box center [65, 222] width 68 height 12
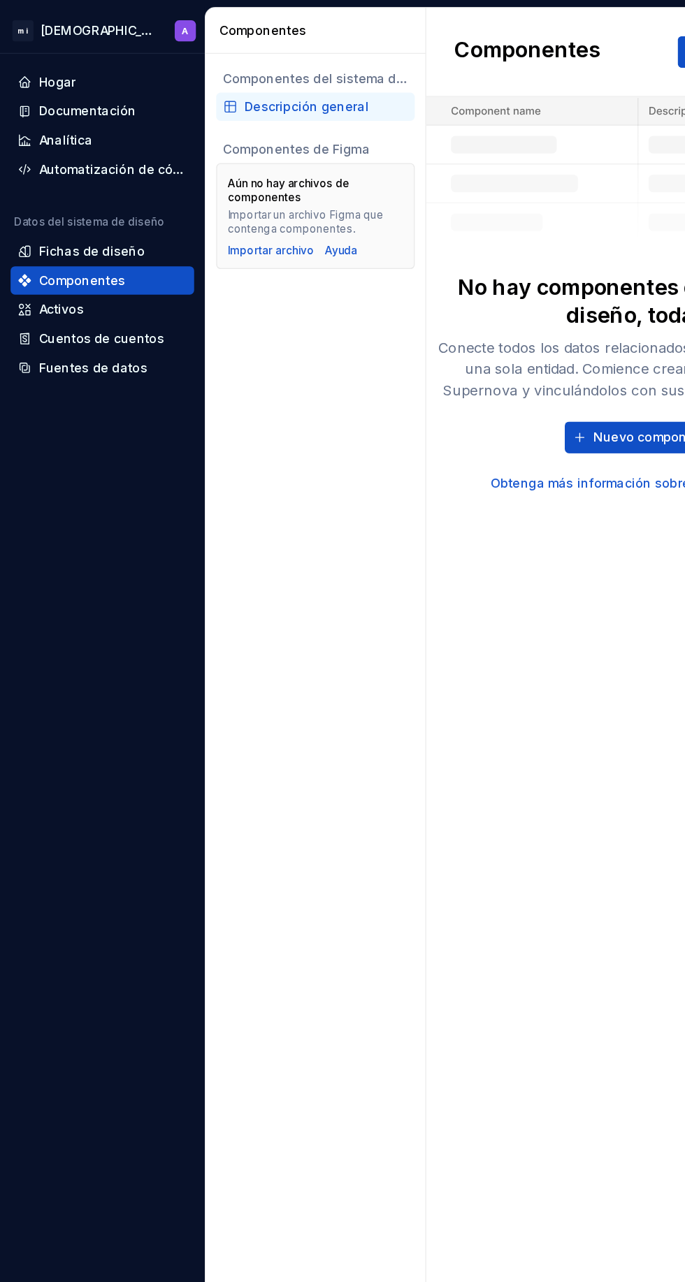
click at [64, 263] on font "Cuentos de cuentos" at bounding box center [80, 268] width 99 height 12
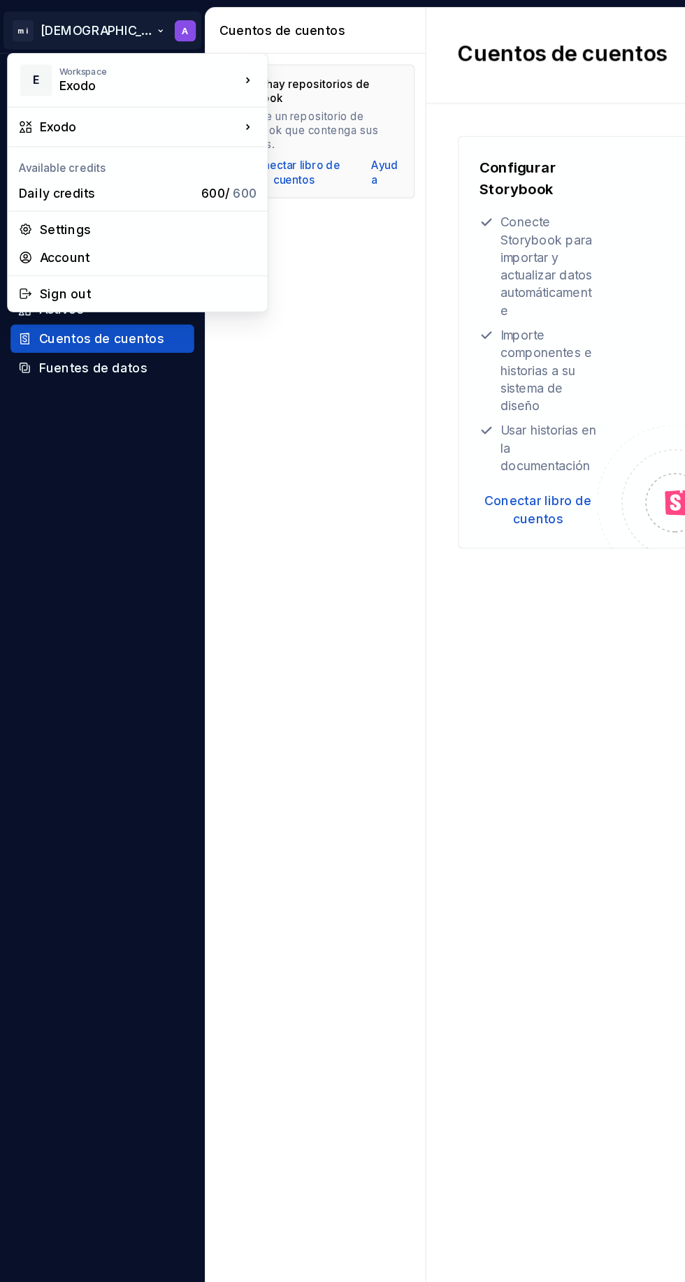
click at [127, 15] on html "Texto original Valora esta traducción Tu opinión servirá para ayudar a mejorar …" at bounding box center [342, 641] width 685 height 1282
click at [196, 63] on icon at bounding box center [196, 64] width 14 height 14
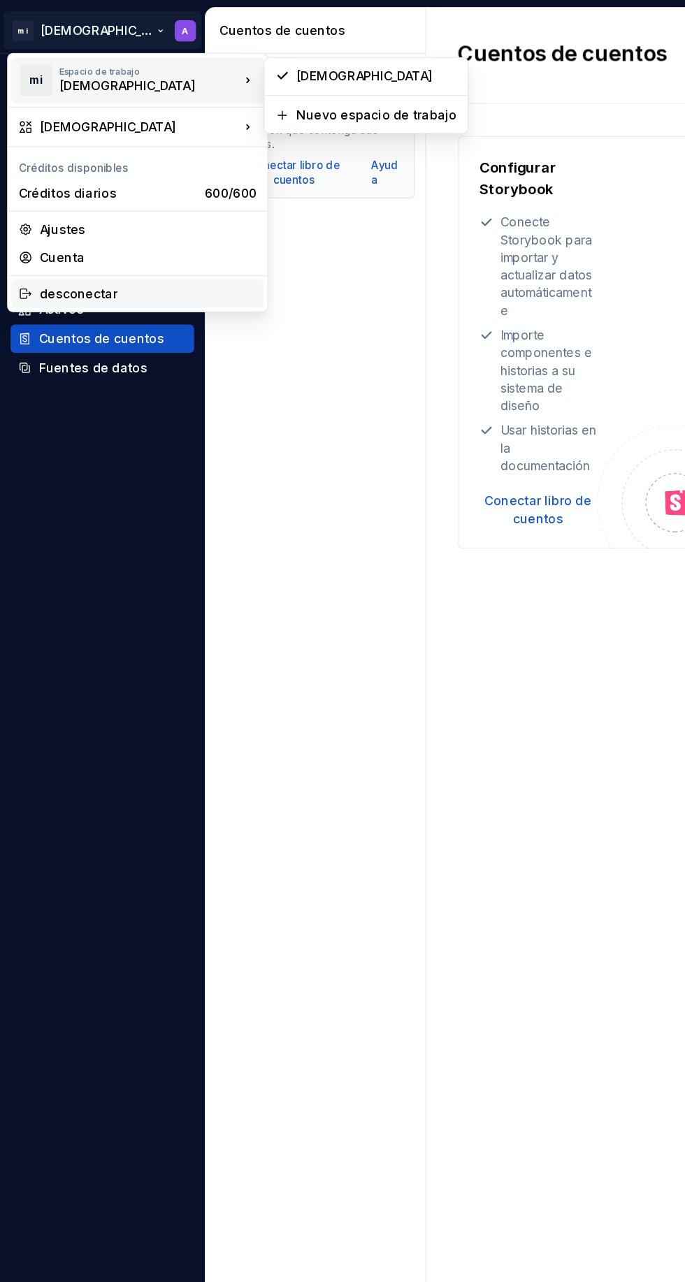
click at [173, 226] on font "desconectar" at bounding box center [117, 233] width 172 height 14
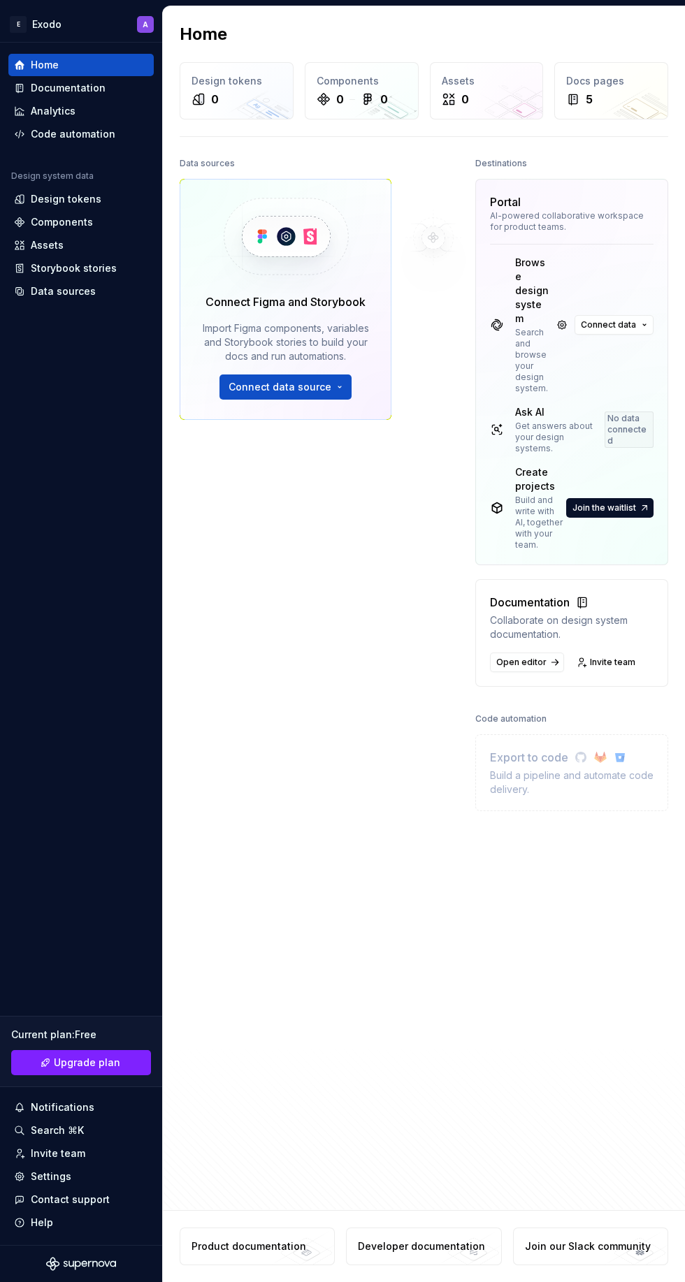
click at [297, 380] on span "Connect data source" at bounding box center [279, 387] width 103 height 14
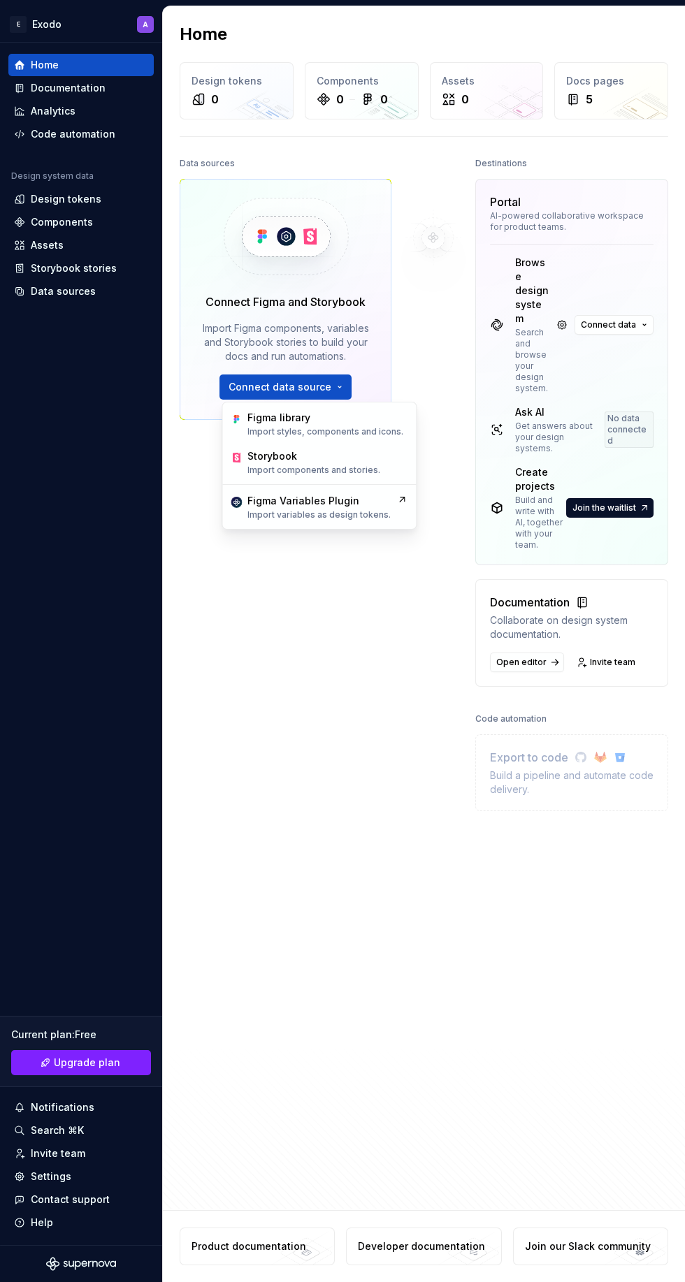
click at [363, 504] on div "Figma Variables Plugin" at bounding box center [318, 501] width 143 height 14
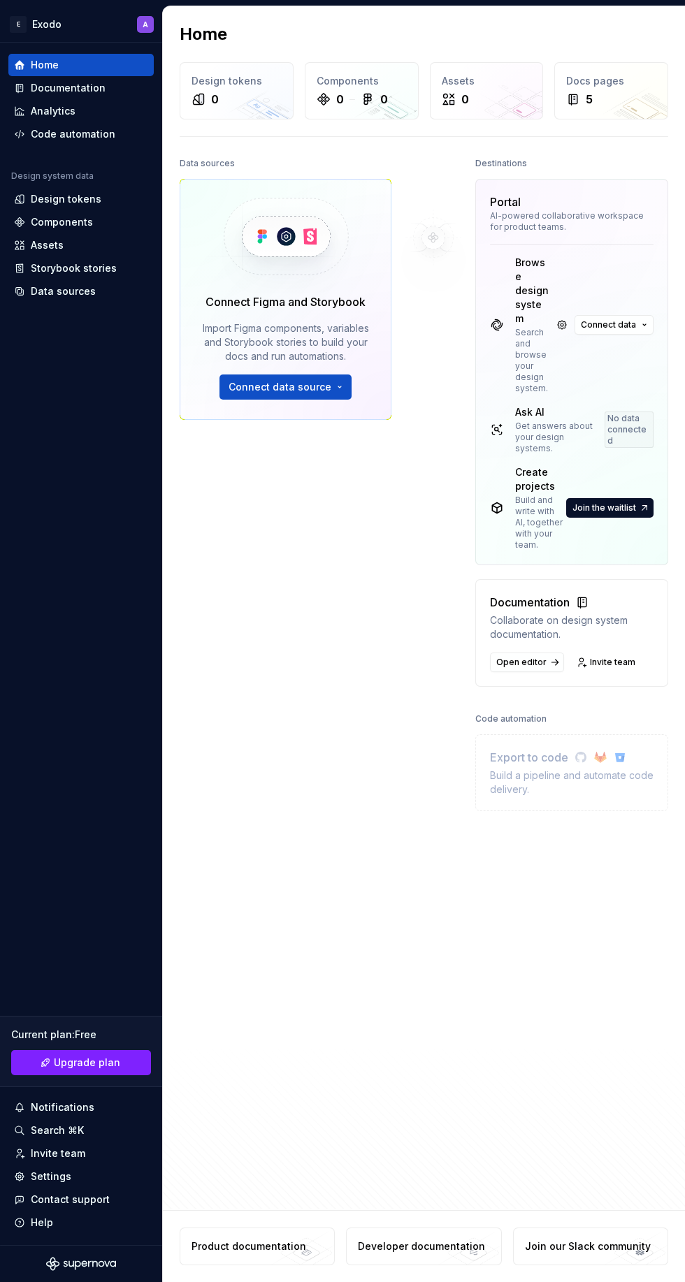
click at [101, 1264] on icon "Supernova Logo" at bounding box center [81, 1264] width 70 height 14
